Goal: Information Seeking & Learning: Find contact information

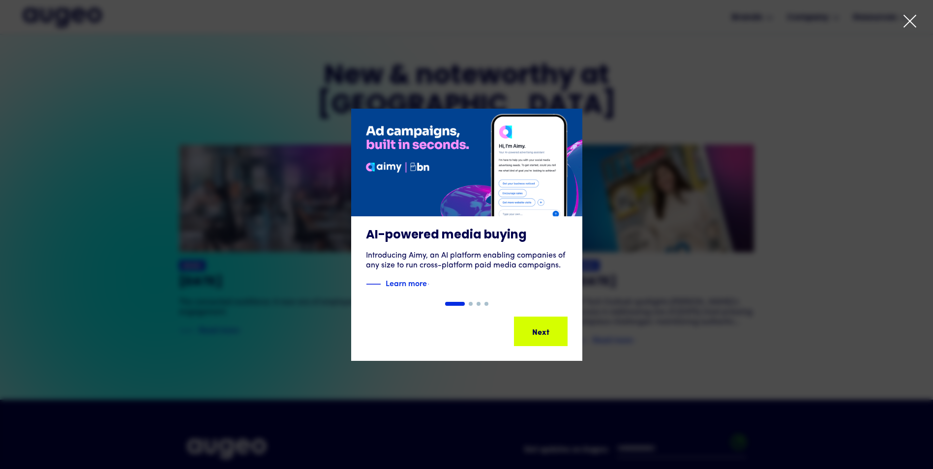
click at [907, 19] on icon at bounding box center [910, 21] width 12 height 12
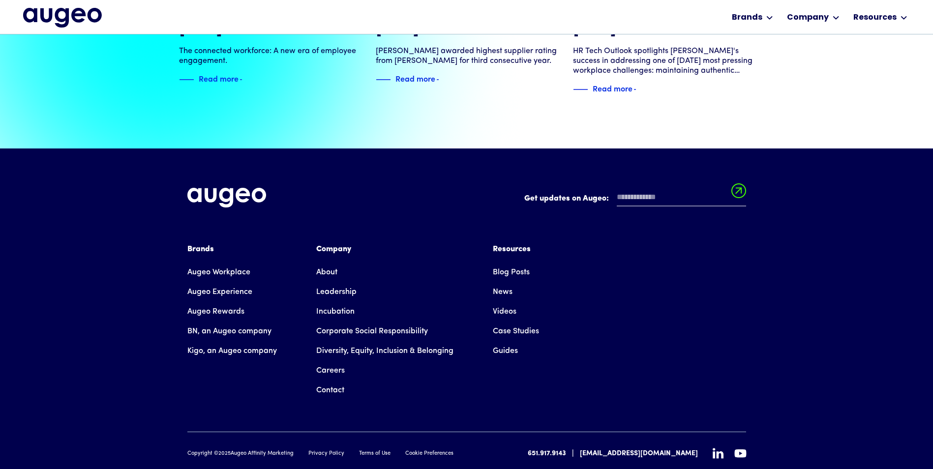
scroll to position [2252, 0]
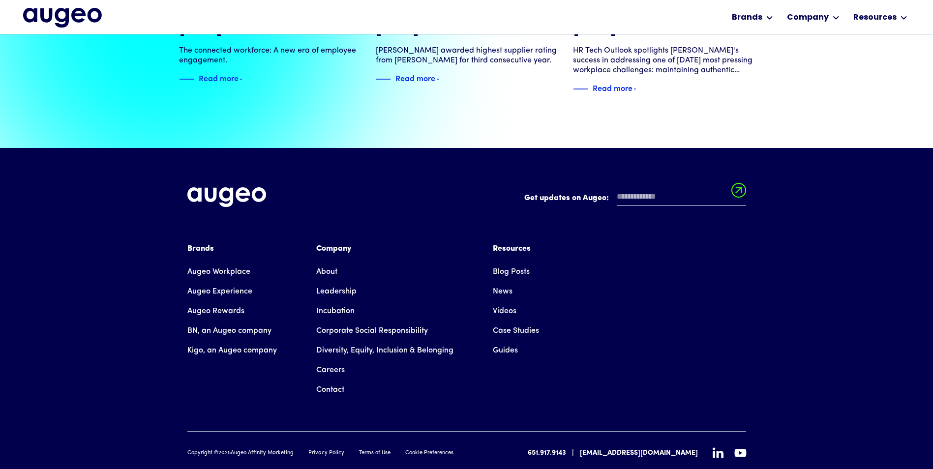
click at [332, 380] on link "Contact" at bounding box center [330, 390] width 28 height 20
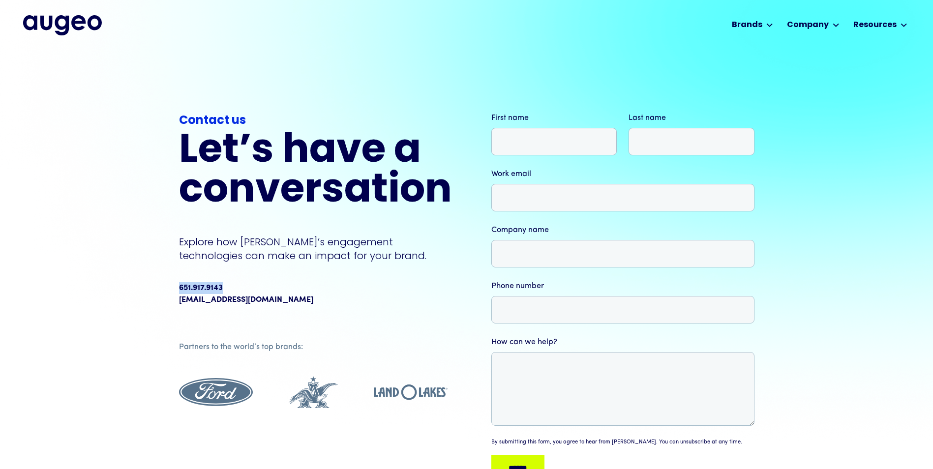
drag, startPoint x: 231, startPoint y: 281, endPoint x: 179, endPoint y: 285, distance: 52.3
click at [179, 285] on div "651.917.9143 [EMAIL_ADDRESS][DOMAIN_NAME]" at bounding box center [315, 293] width 273 height 31
drag, startPoint x: 179, startPoint y: 285, endPoint x: 198, endPoint y: 291, distance: 19.9
copy div "651.917.9143"
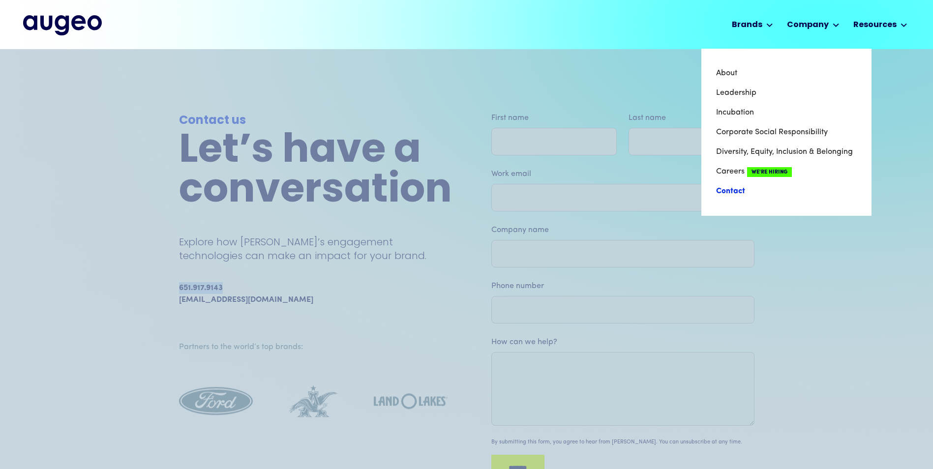
click at [731, 189] on link "Contact" at bounding box center [786, 192] width 141 height 20
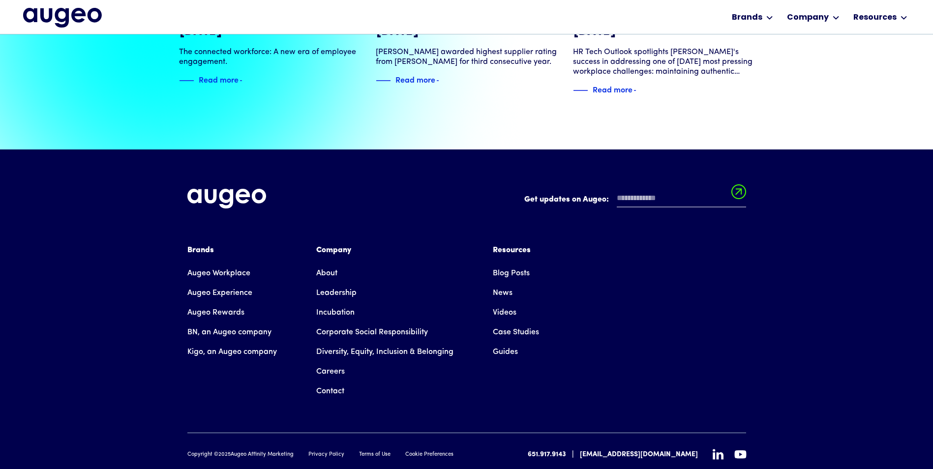
click at [328, 382] on link "Contact" at bounding box center [330, 392] width 28 height 20
